Goal: Navigation & Orientation: Find specific page/section

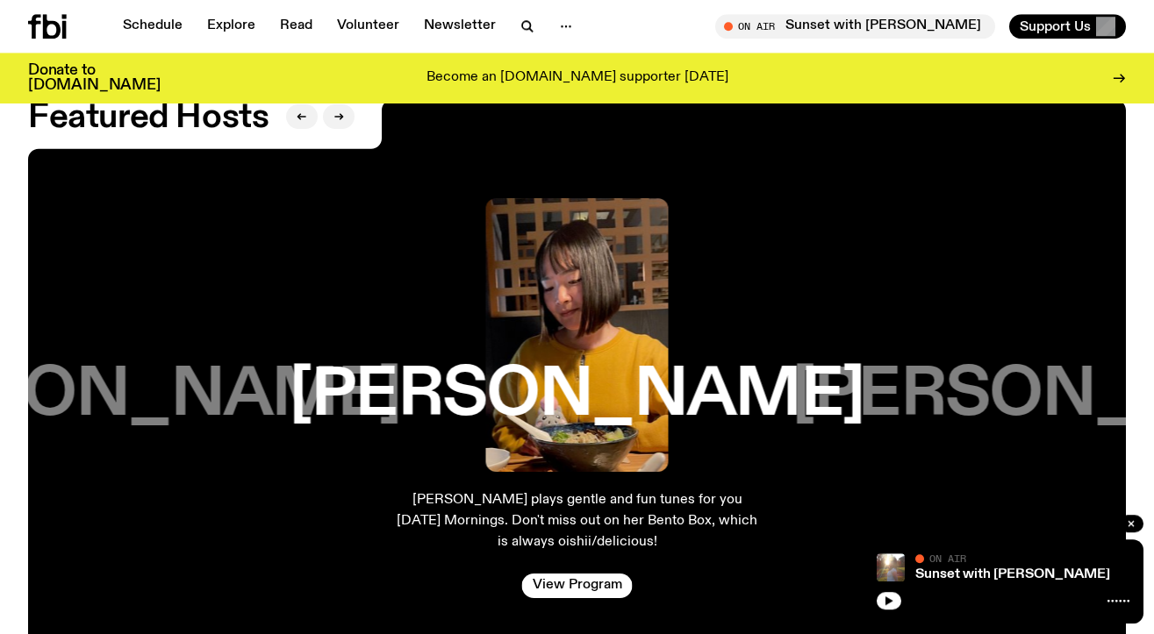
scroll to position [2728, 0]
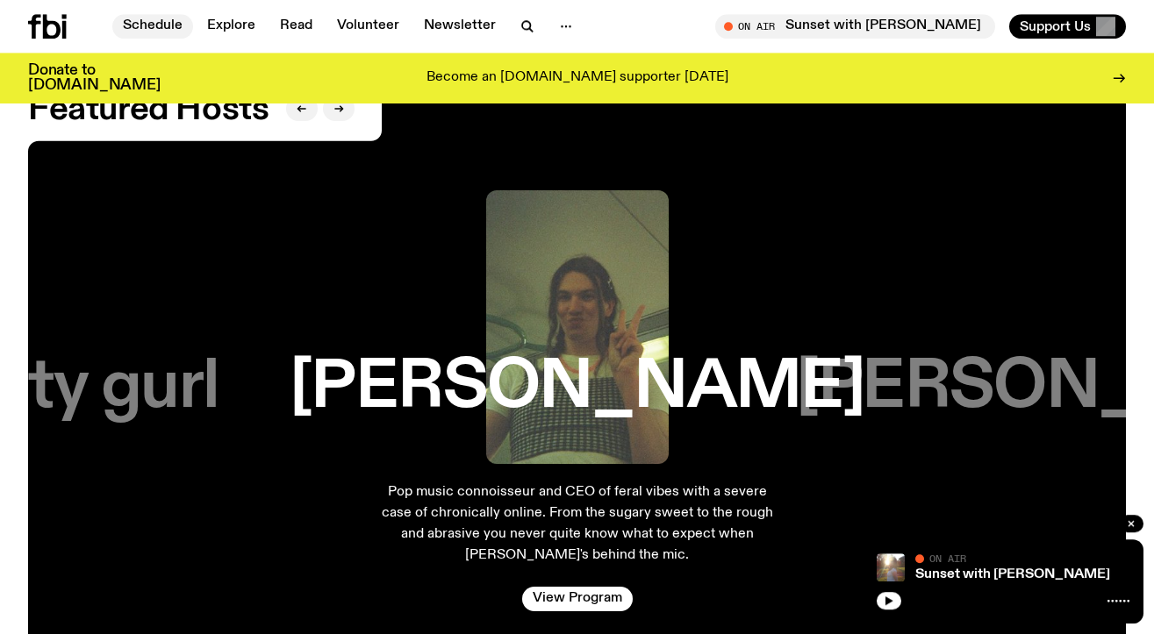
click at [154, 23] on link "Schedule" at bounding box center [152, 26] width 81 height 25
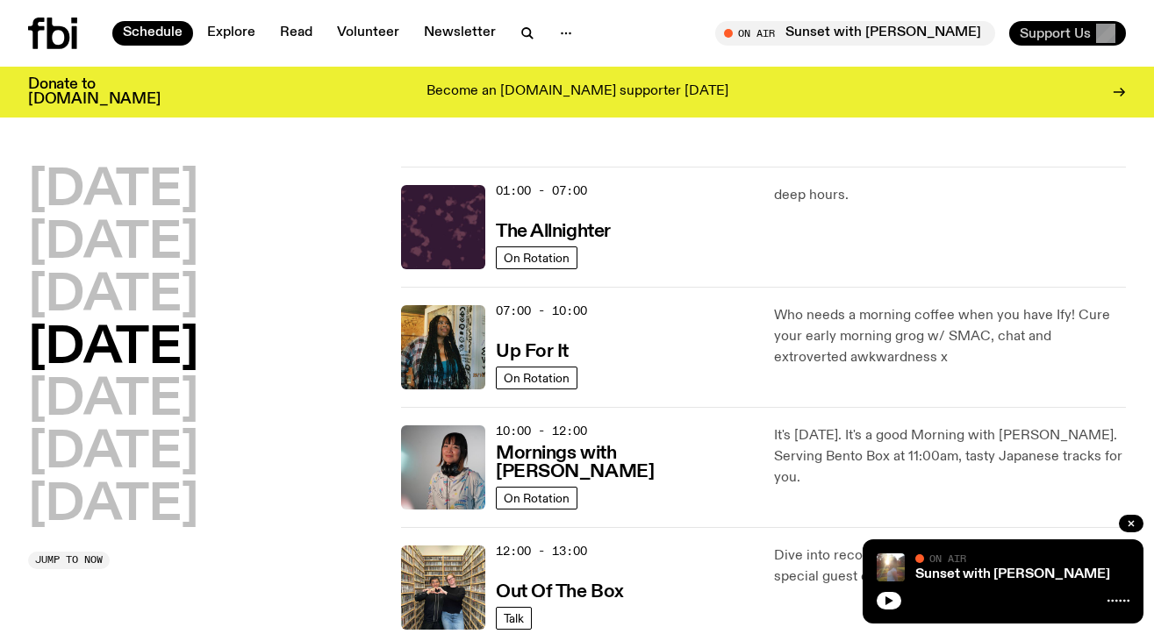
click at [1056, 29] on span "Support Us" at bounding box center [1055, 33] width 71 height 16
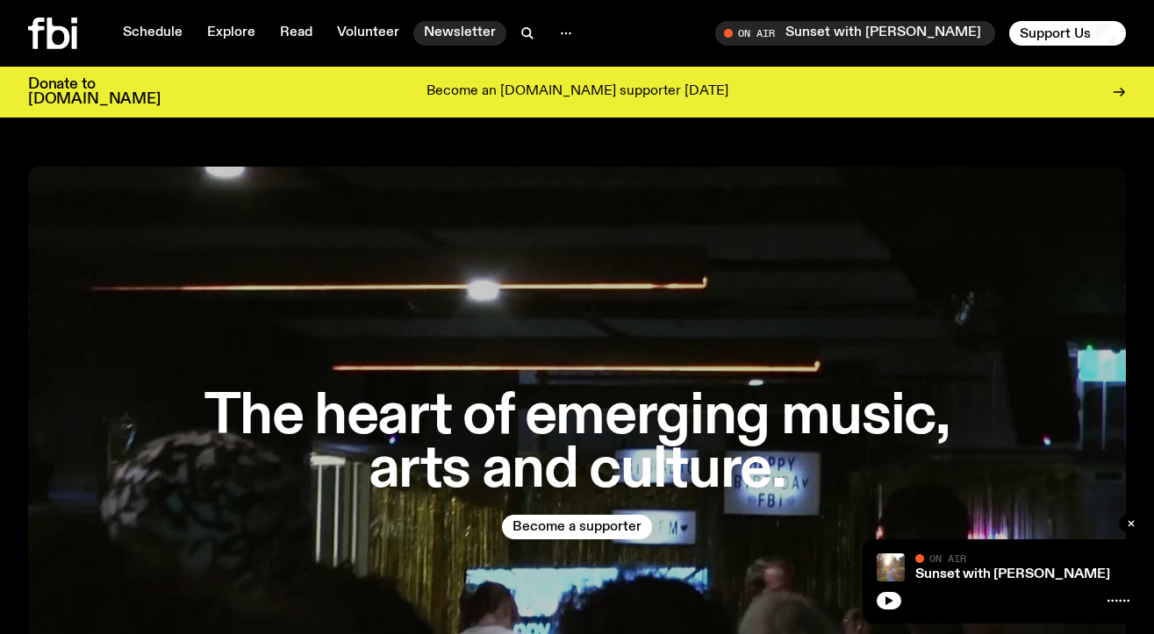
click at [457, 29] on link "Newsletter" at bounding box center [459, 33] width 93 height 25
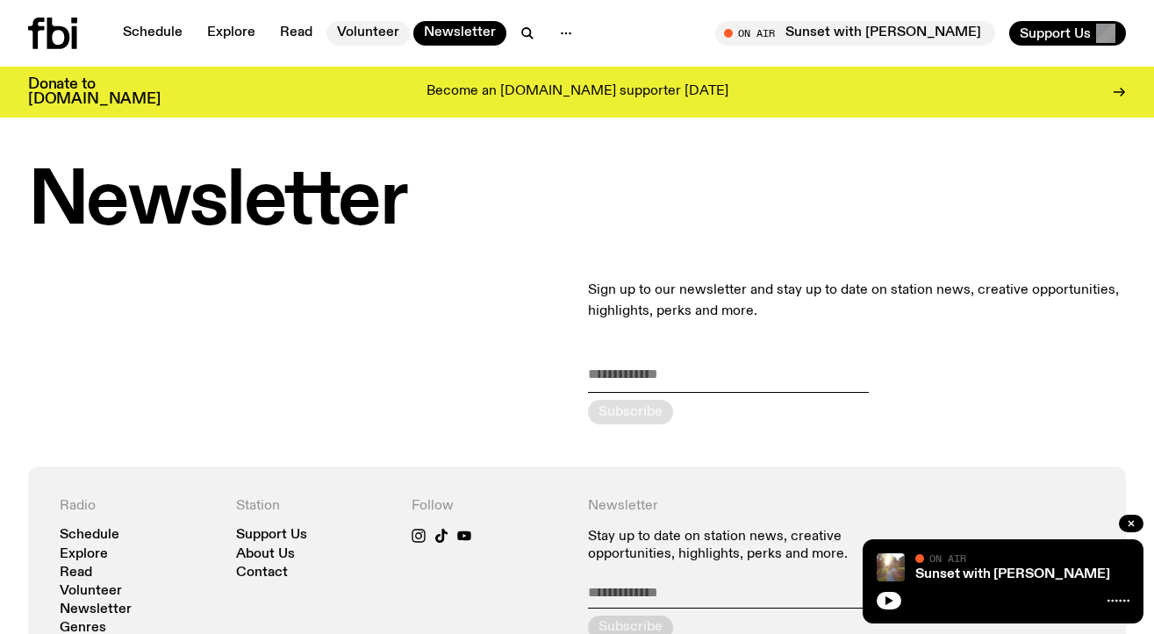
click at [362, 31] on link "Volunteer" at bounding box center [367, 33] width 83 height 25
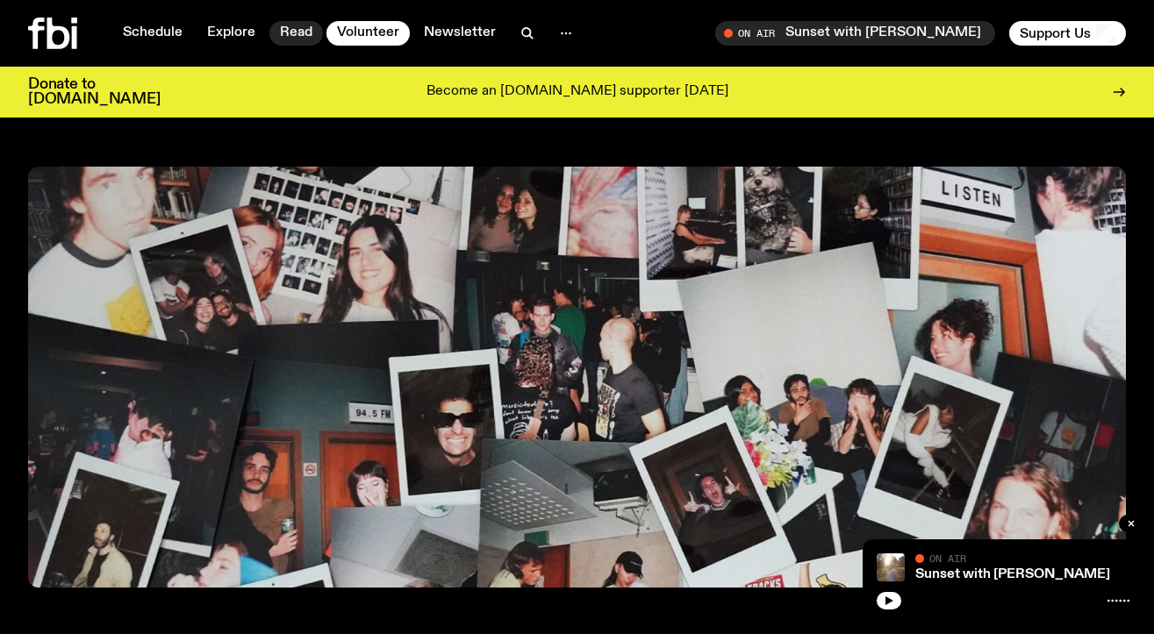
click at [289, 28] on link "Read" at bounding box center [296, 33] width 54 height 25
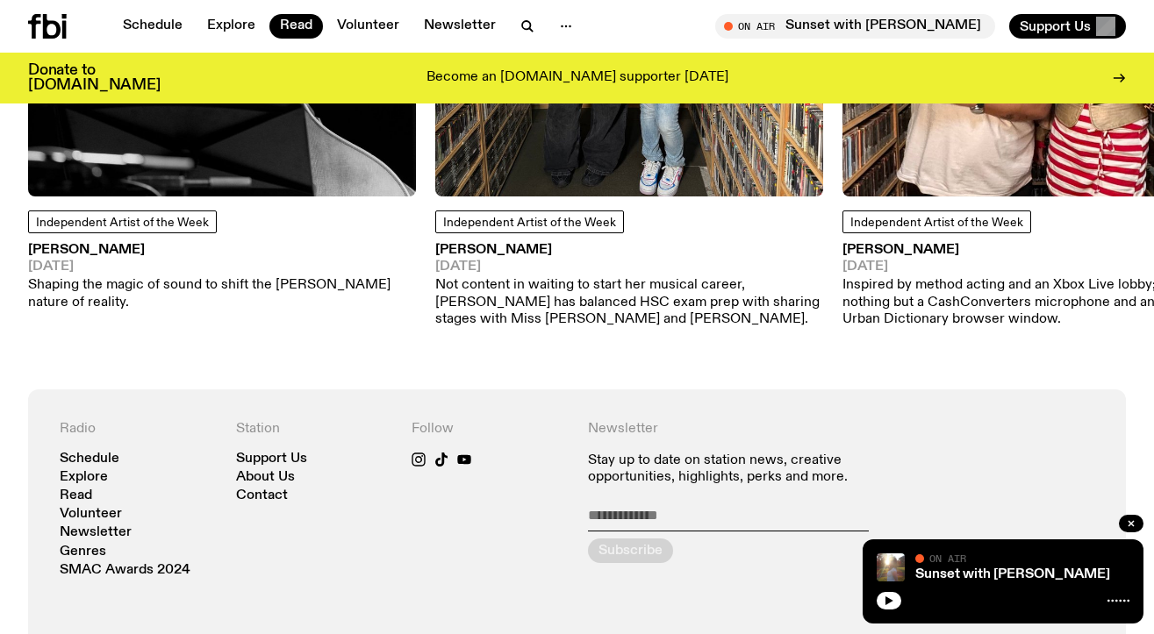
scroll to position [1804, 0]
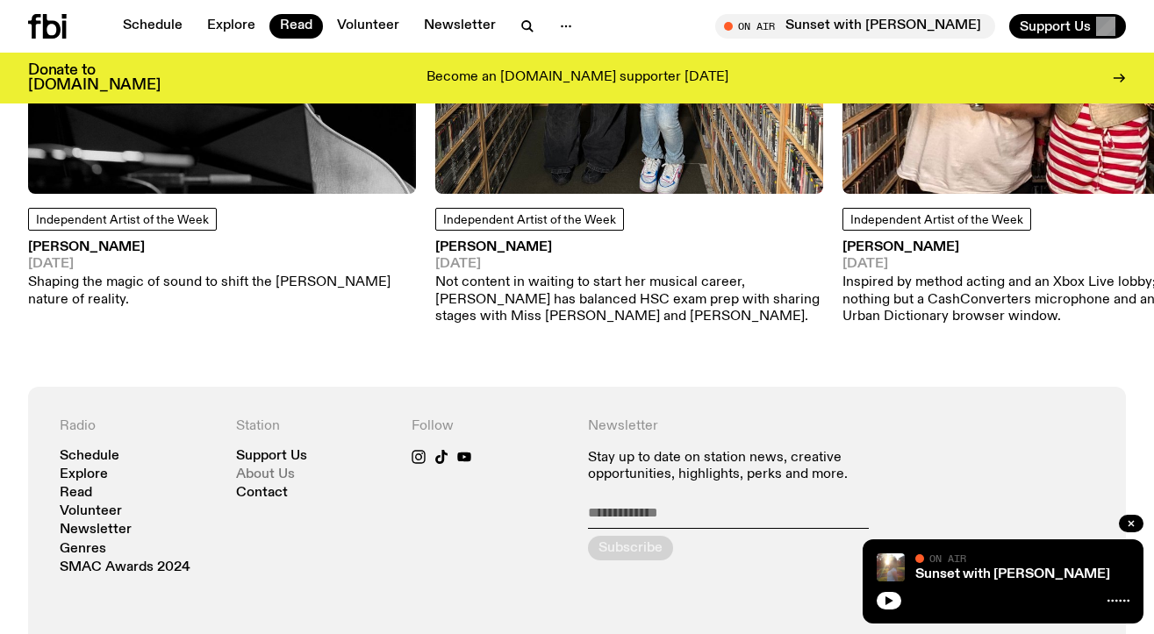
click at [259, 469] on link "About Us" at bounding box center [265, 475] width 59 height 13
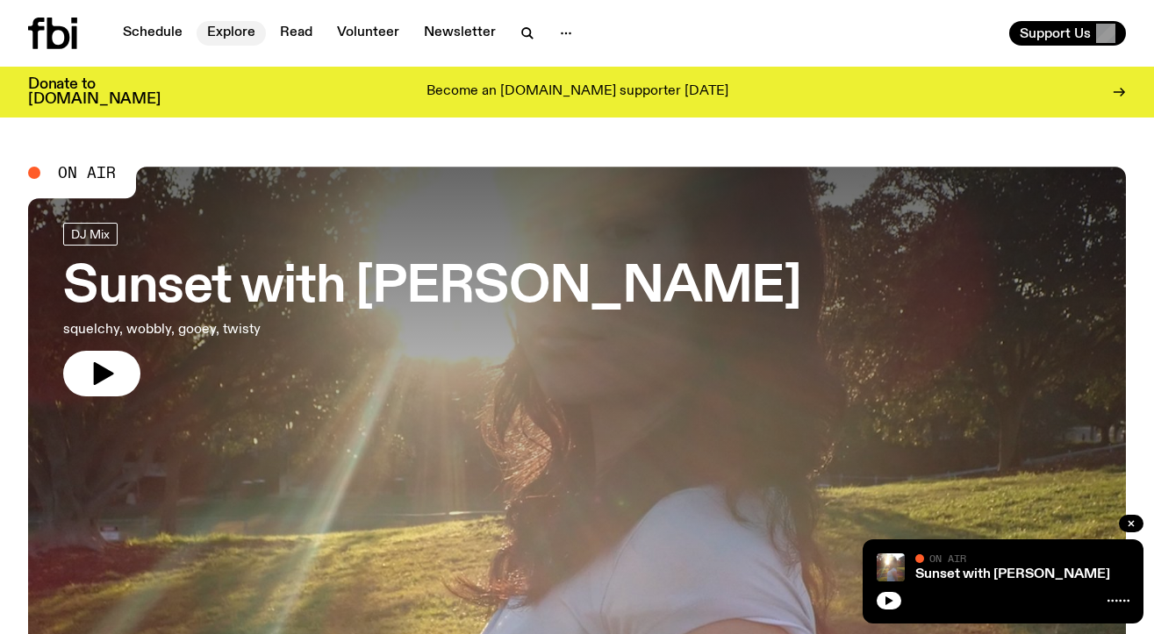
click at [228, 32] on link "Explore" at bounding box center [231, 33] width 69 height 25
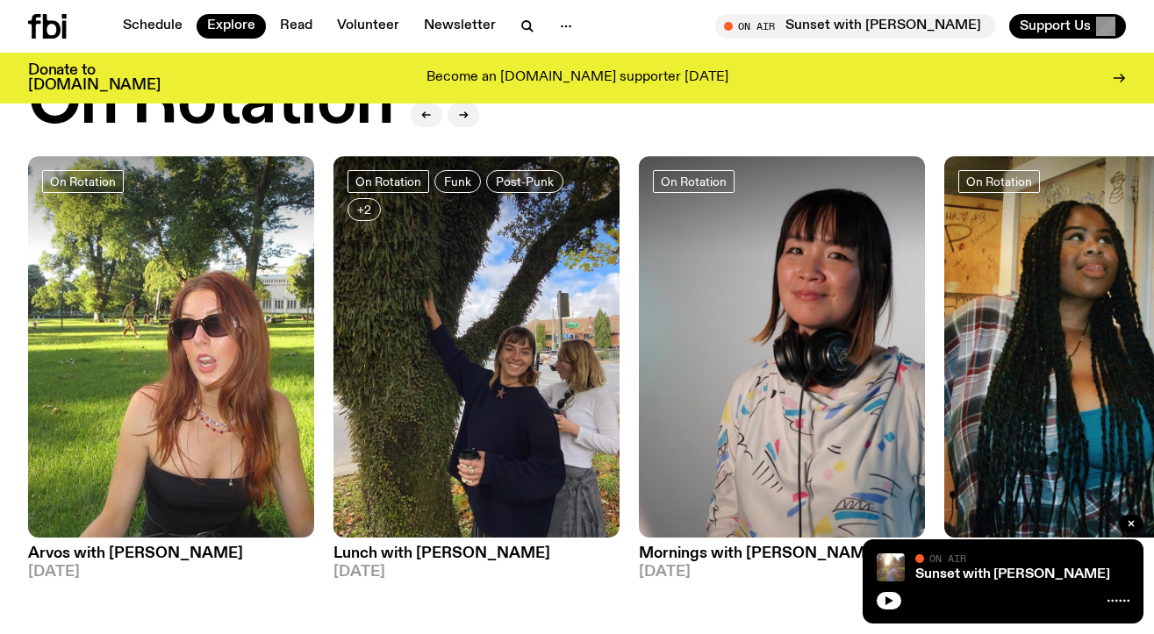
scroll to position [725, 0]
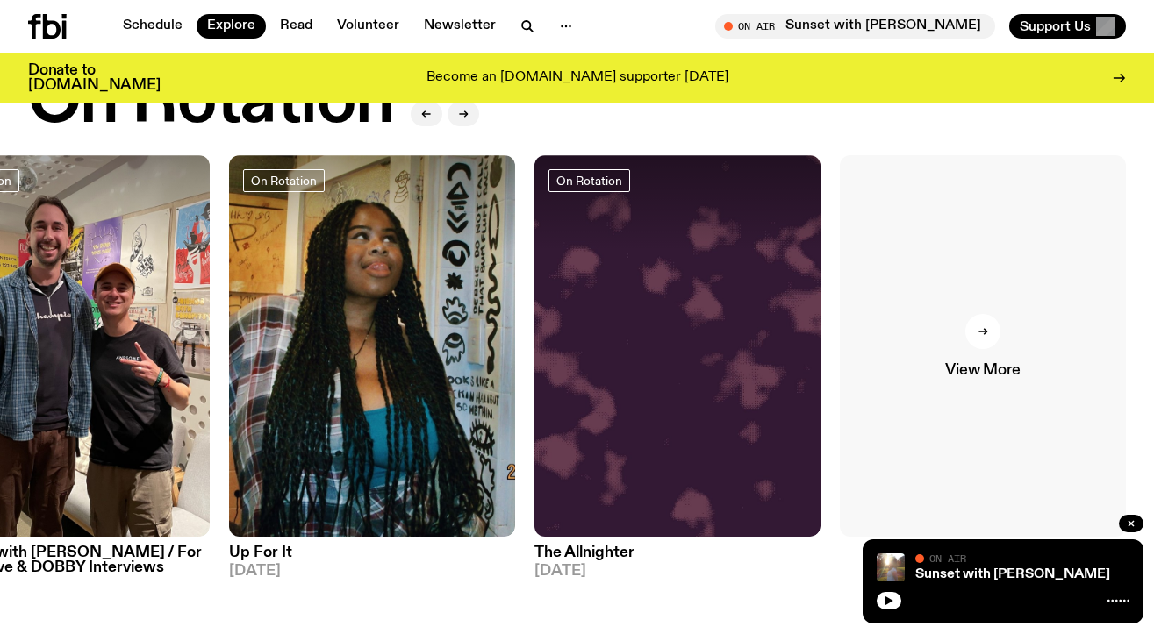
click at [985, 329] on icon at bounding box center [985, 332] width 3 height 6
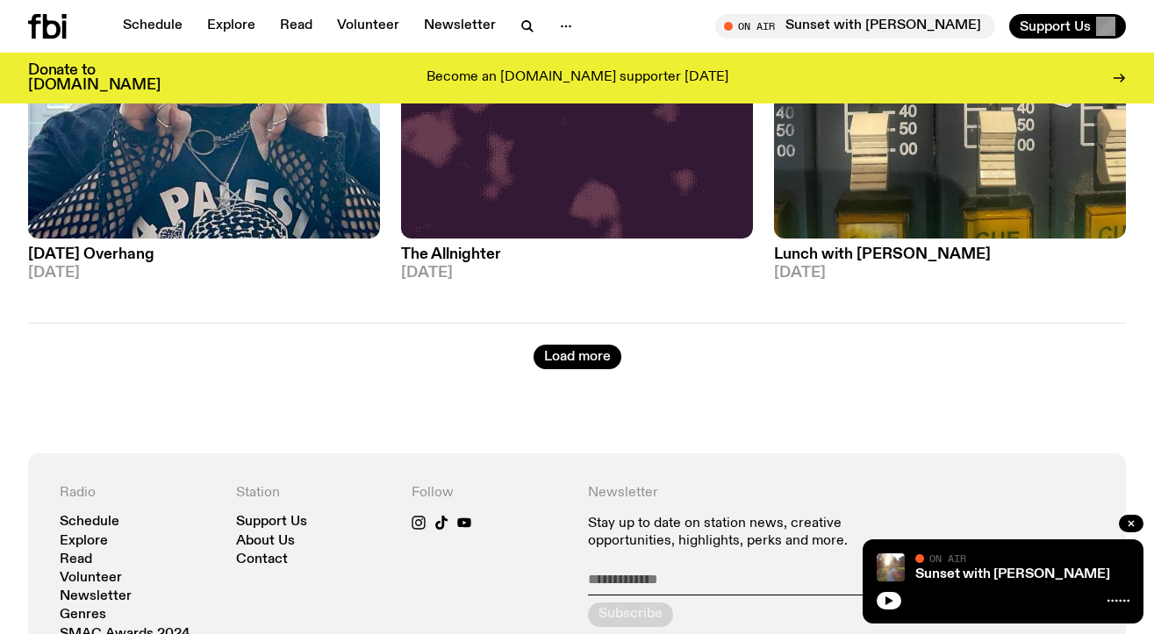
scroll to position [4403, 0]
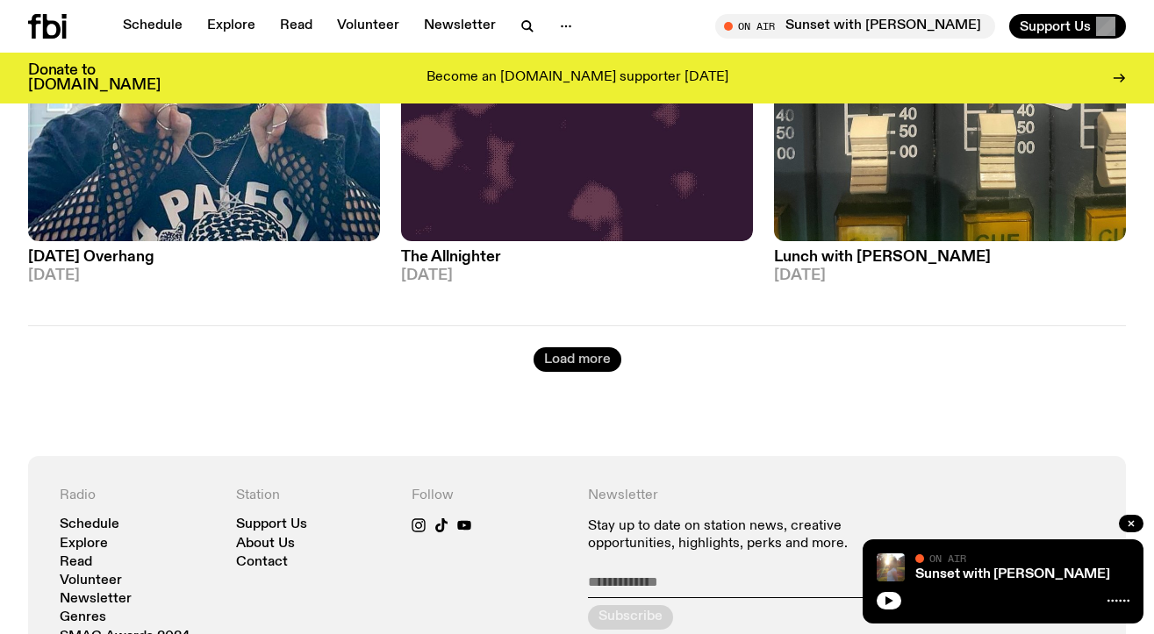
click at [590, 348] on button "Load more" at bounding box center [578, 360] width 88 height 25
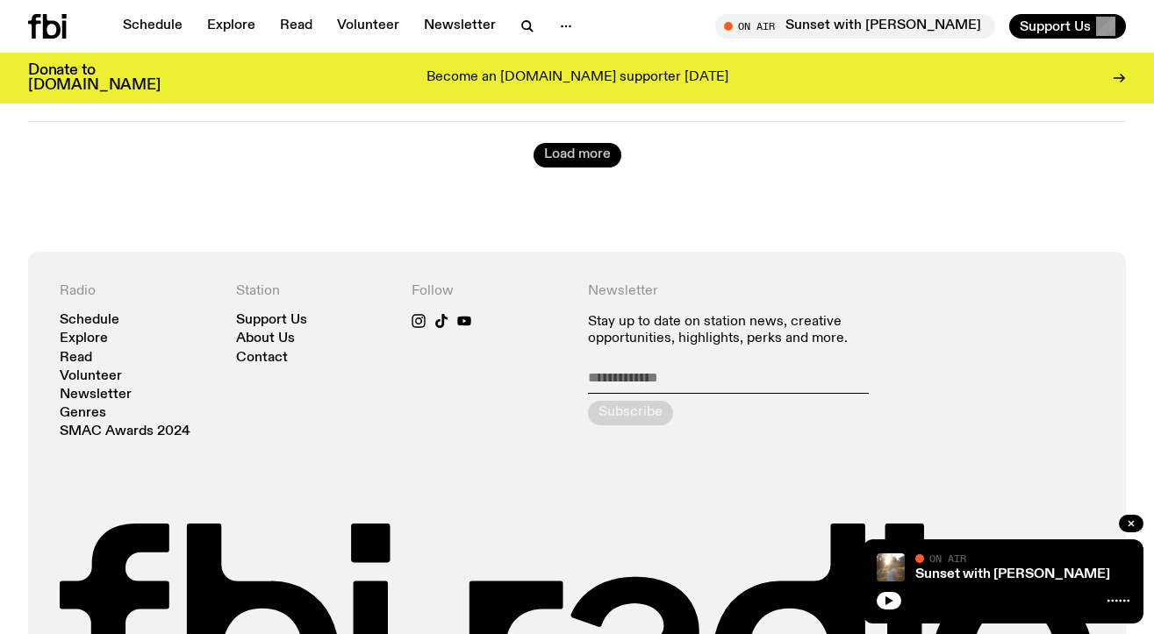
scroll to position [9037, 0]
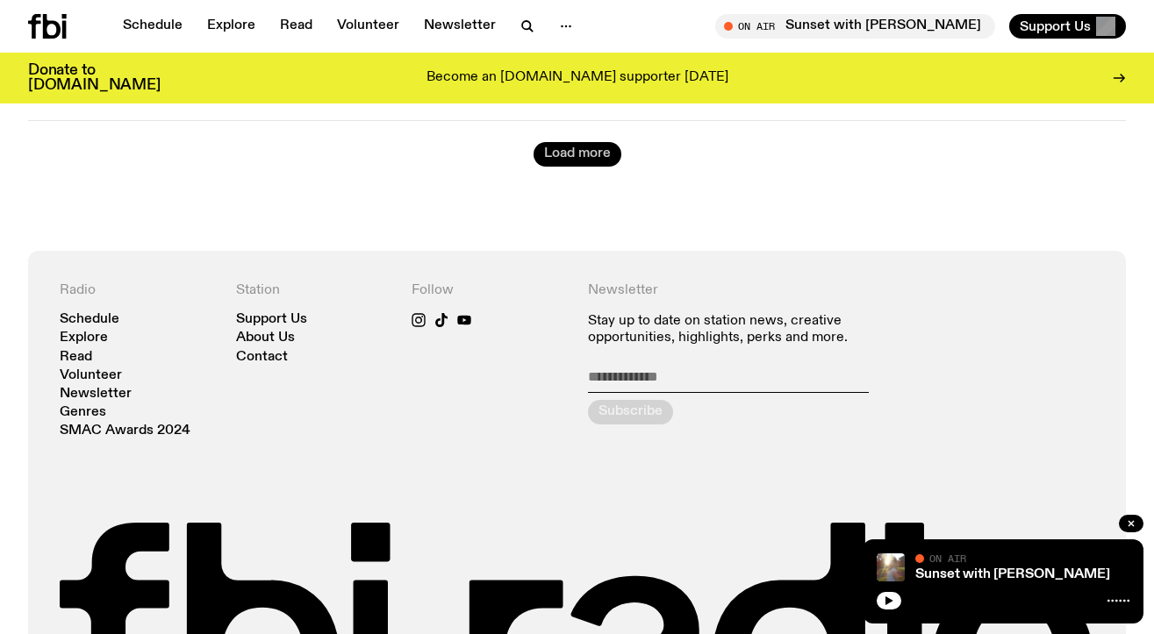
click at [583, 142] on button "Load more" at bounding box center [578, 154] width 88 height 25
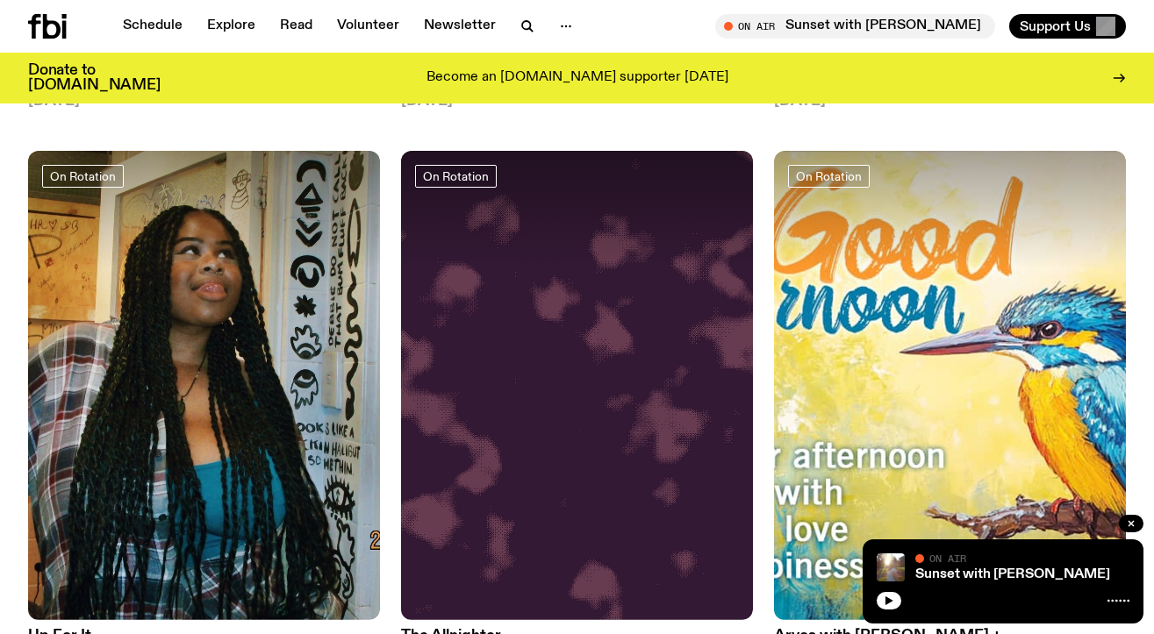
scroll to position [0, 0]
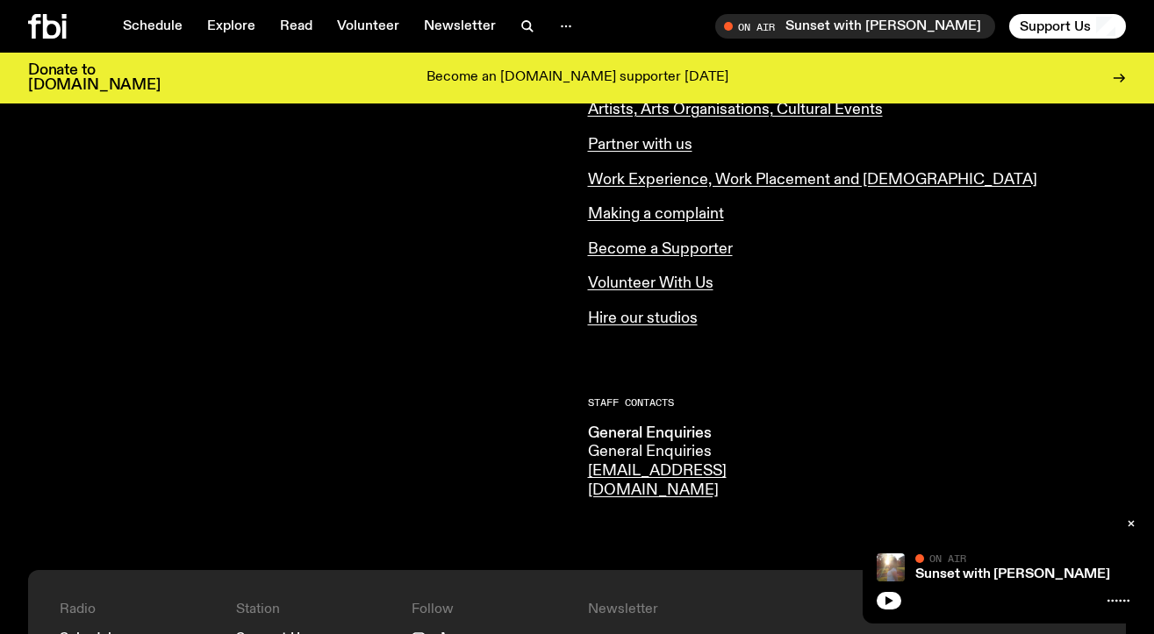
scroll to position [794, 0]
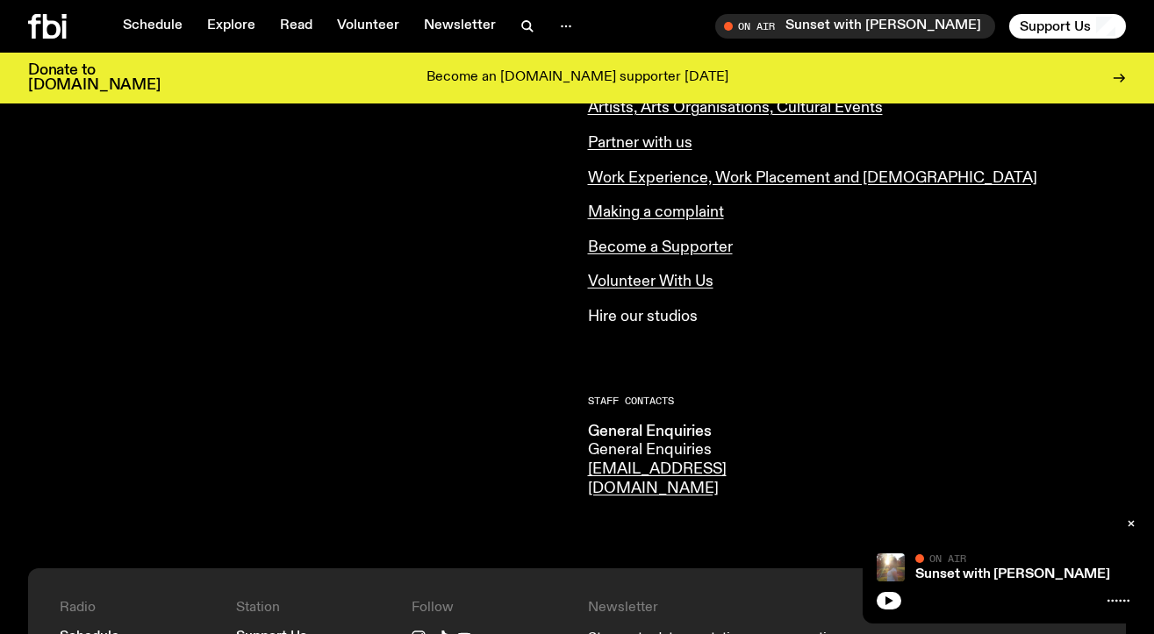
click at [607, 316] on link "Hire our studios" at bounding box center [643, 317] width 110 height 16
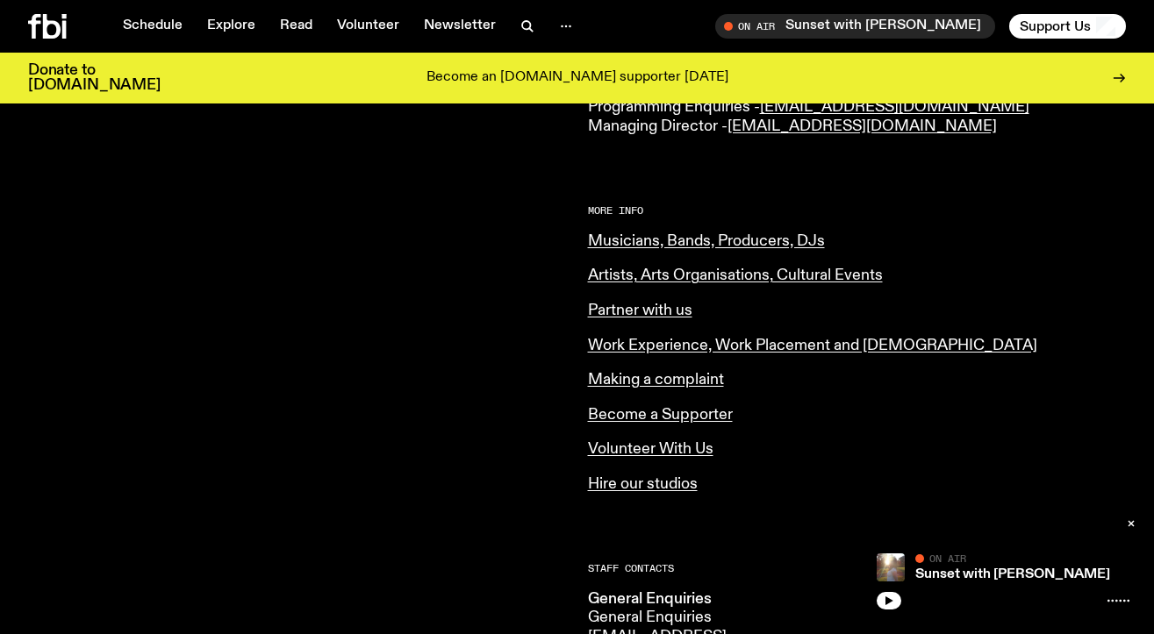
scroll to position [626, 0]
click at [615, 243] on link "Musicians, Bands, Producers, DJs" at bounding box center [706, 242] width 237 height 16
